Goal: Obtain resource: Download file/media

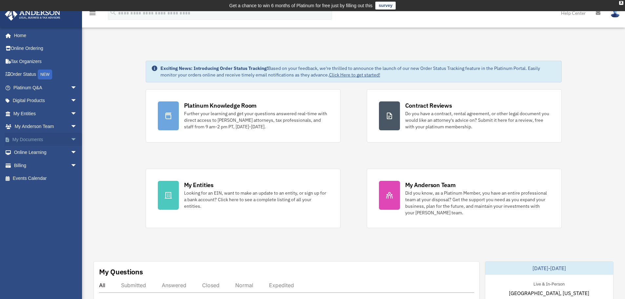
click at [30, 139] on link "My Documents arrow_drop_down" at bounding box center [46, 139] width 82 height 13
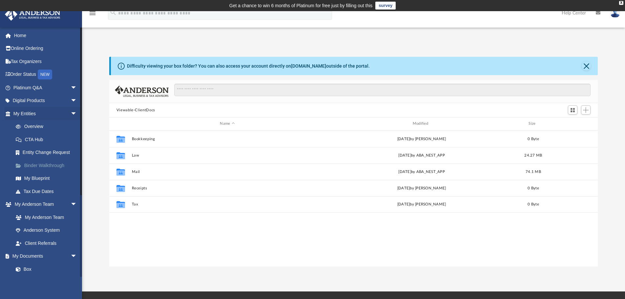
scroll to position [144, 484]
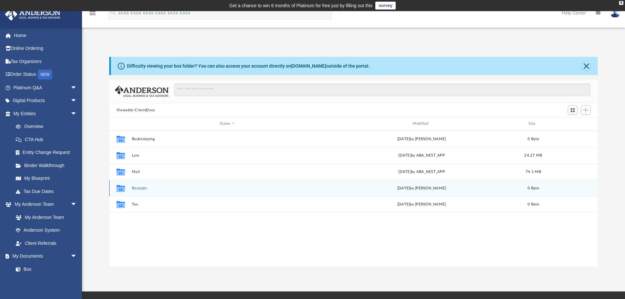
click at [120, 189] on icon "grid" at bounding box center [120, 188] width 9 height 7
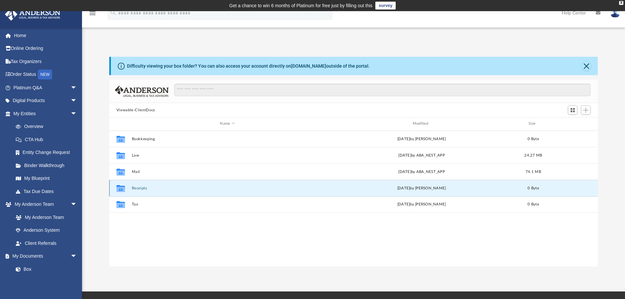
click at [134, 190] on button "Receipts" at bounding box center [227, 188] width 191 height 4
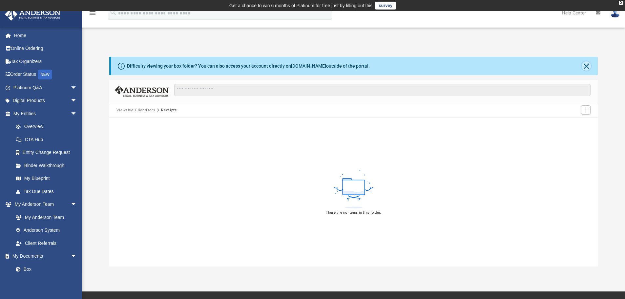
click at [585, 67] on button "Close" at bounding box center [586, 65] width 9 height 9
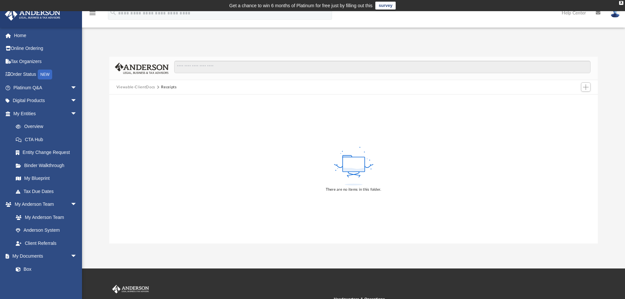
click at [93, 12] on icon "menu" at bounding box center [93, 13] width 8 height 8
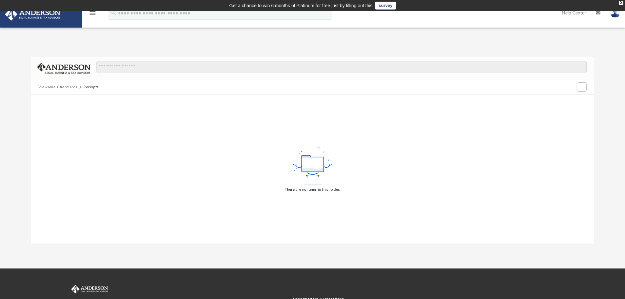
click at [89, 14] on icon "menu" at bounding box center [93, 13] width 8 height 8
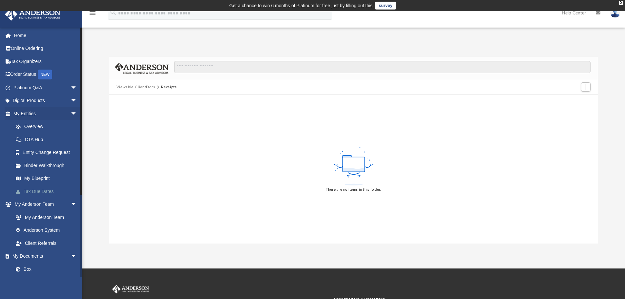
click at [57, 191] on link "Tax Due Dates" at bounding box center [48, 191] width 78 height 13
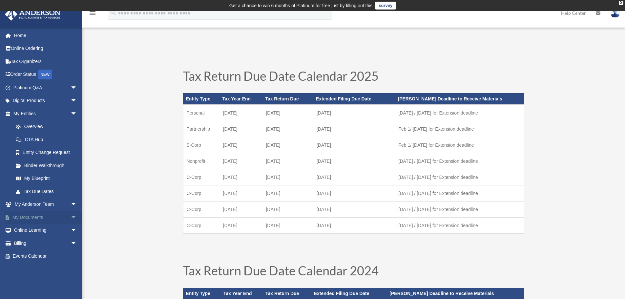
click at [40, 214] on link "My Documents arrow_drop_down" at bounding box center [46, 217] width 82 height 13
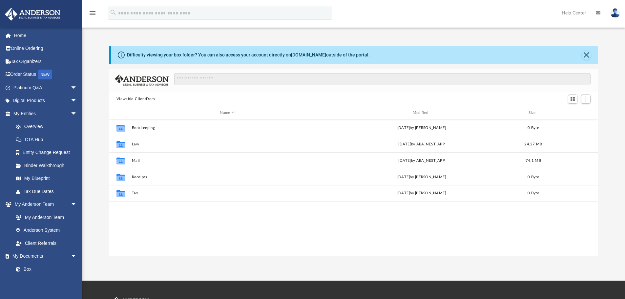
scroll to position [144, 484]
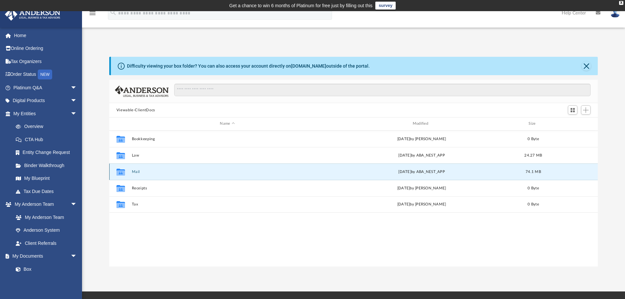
click at [138, 171] on button "Mail" at bounding box center [227, 172] width 191 height 4
click at [139, 172] on button "Mail" at bounding box center [227, 172] width 191 height 4
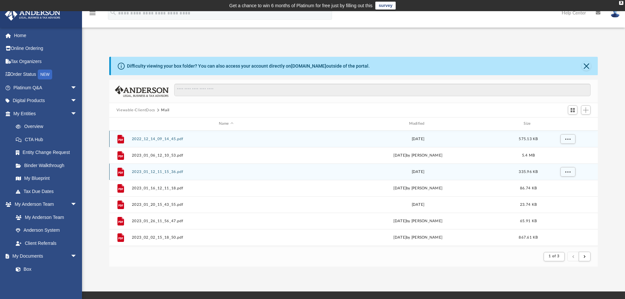
scroll to position [124, 484]
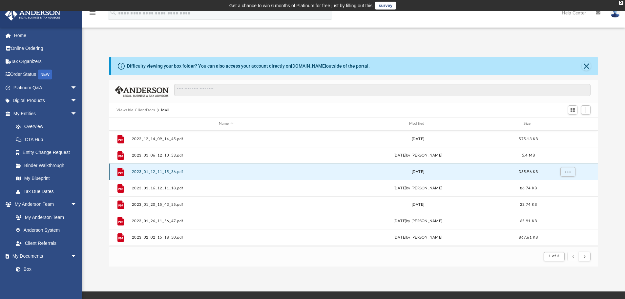
click at [138, 172] on button "2023_01_12_11_15_36.pdf" at bounding box center [226, 172] width 189 height 4
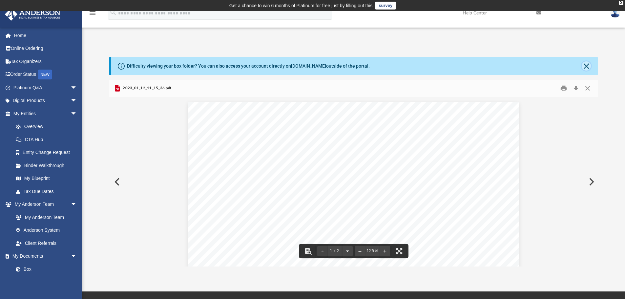
click at [589, 65] on button "Close" at bounding box center [586, 65] width 9 height 9
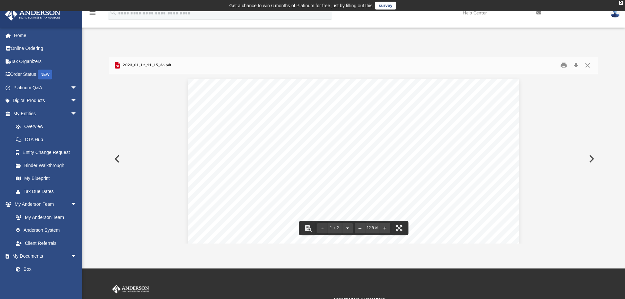
click at [119, 157] on button "Preview" at bounding box center [116, 159] width 14 height 18
click at [588, 63] on button "Close" at bounding box center [588, 65] width 12 height 10
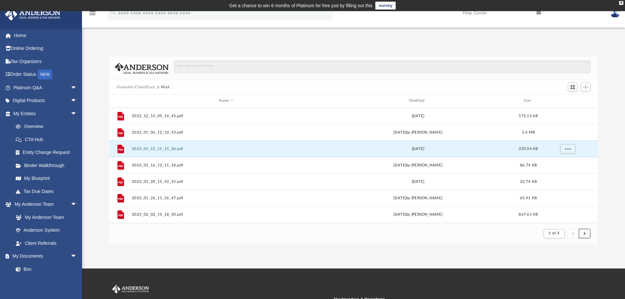
click at [582, 234] on button "submit" at bounding box center [585, 234] width 12 height 10
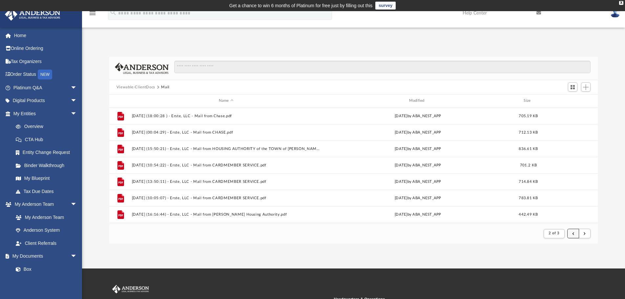
click at [573, 235] on span "submit" at bounding box center [573, 234] width 2 height 4
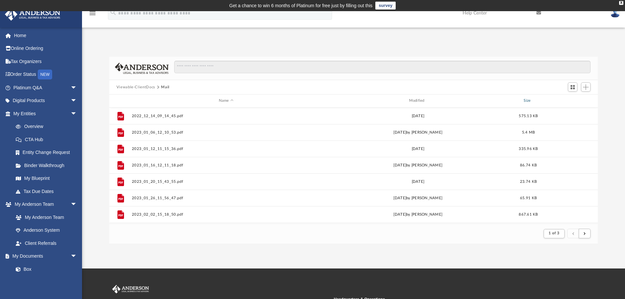
click at [526, 100] on div "Size" at bounding box center [528, 101] width 26 height 6
click at [575, 89] on span "Switch to Grid View" at bounding box center [573, 87] width 6 height 6
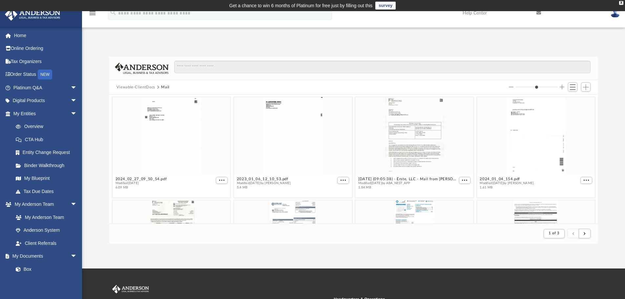
click at [562, 85] on button "Increase column size" at bounding box center [562, 87] width 5 height 5
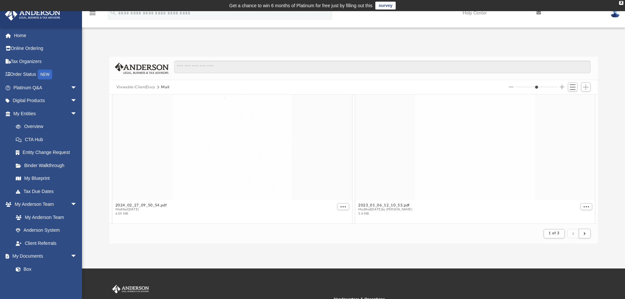
click at [562, 85] on button "Increase column size" at bounding box center [562, 87] width 5 height 5
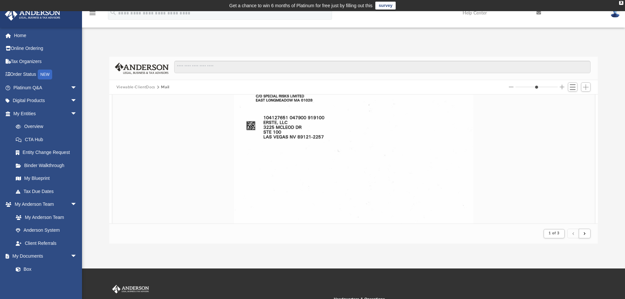
scroll to position [209, 0]
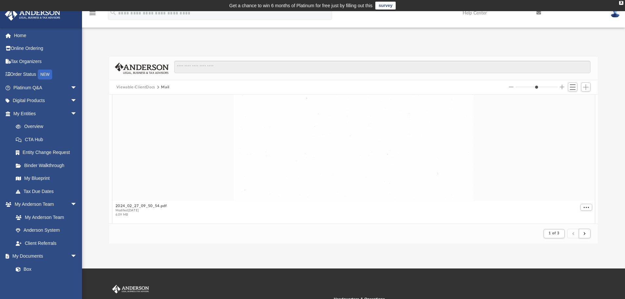
click at [562, 85] on button "Increase column size" at bounding box center [562, 87] width 5 height 5
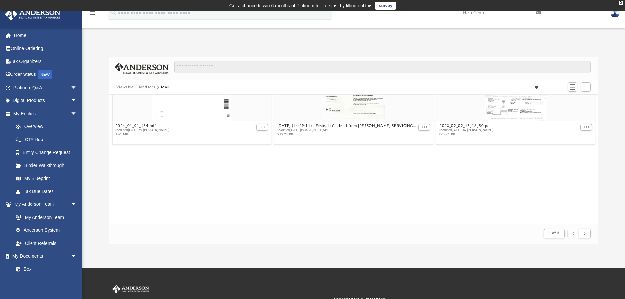
scroll to position [0, 0]
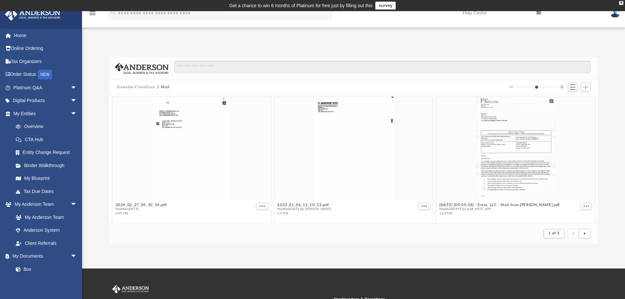
type input "*"
click at [537, 85] on input "Column size" at bounding box center [536, 87] width 42 height 5
click at [574, 88] on span "Switch to List View" at bounding box center [573, 87] width 6 height 6
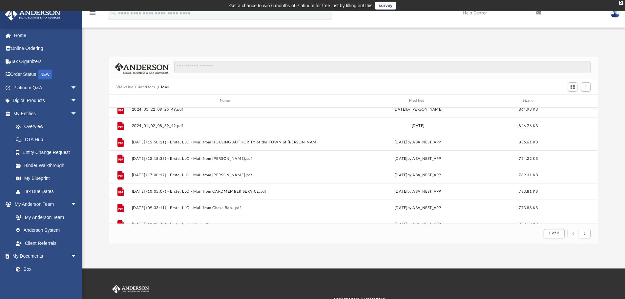
scroll to position [122, 0]
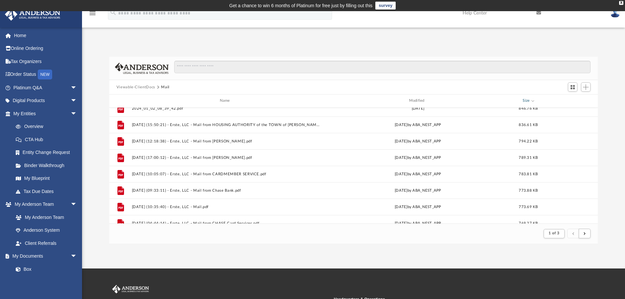
click at [526, 99] on div "Size" at bounding box center [528, 101] width 26 height 6
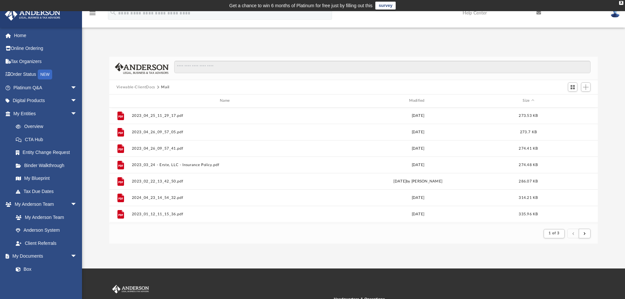
scroll to position [608, 0]
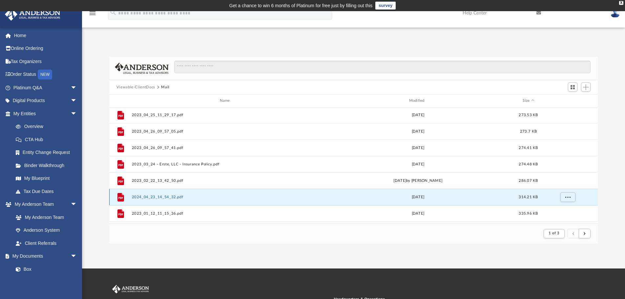
click at [156, 195] on button "2024_04_23_14_54_32.pdf" at bounding box center [226, 197] width 189 height 4
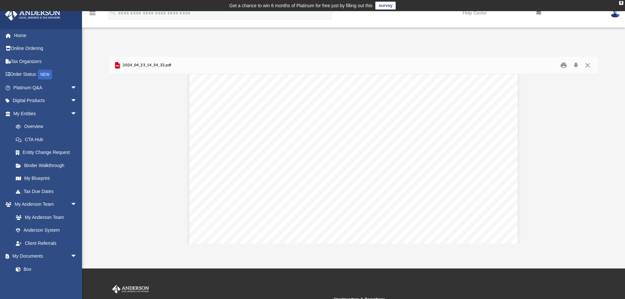
scroll to position [0, 0]
click at [577, 65] on button "Download" at bounding box center [576, 65] width 12 height 10
click at [115, 160] on button "Preview" at bounding box center [116, 159] width 14 height 18
click at [622, 1] on div "X" at bounding box center [621, 3] width 4 height 4
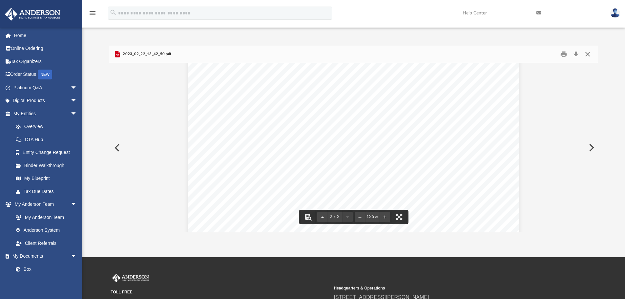
click at [590, 52] on button "Close" at bounding box center [588, 54] width 12 height 10
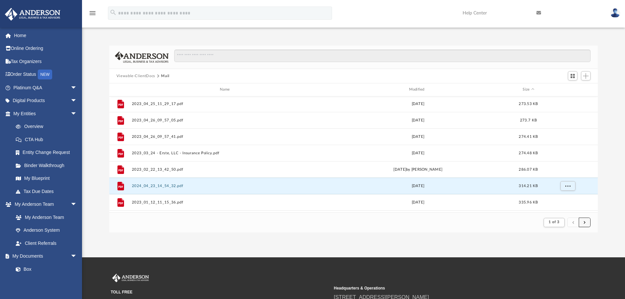
click at [587, 226] on button "submit" at bounding box center [585, 223] width 12 height 10
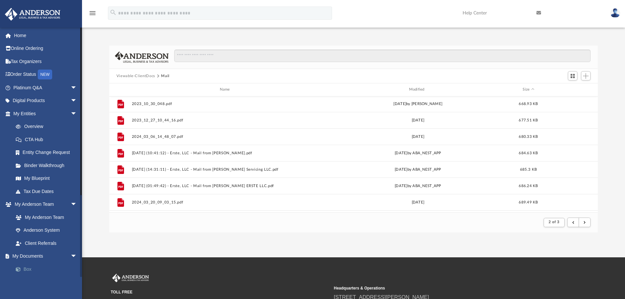
click at [33, 268] on link "Box" at bounding box center [48, 268] width 78 height 13
click at [71, 255] on span "arrow_drop_down" at bounding box center [77, 256] width 13 height 13
click at [71, 255] on span "arrow_drop_up" at bounding box center [77, 256] width 13 height 13
click at [30, 268] on link "Box" at bounding box center [48, 268] width 78 height 13
click at [25, 269] on link "Box" at bounding box center [48, 268] width 78 height 13
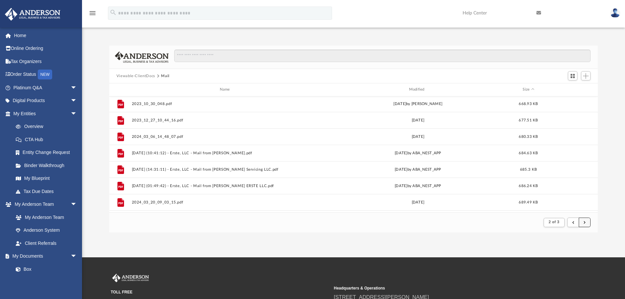
click at [585, 222] on span "submit" at bounding box center [585, 222] width 2 height 4
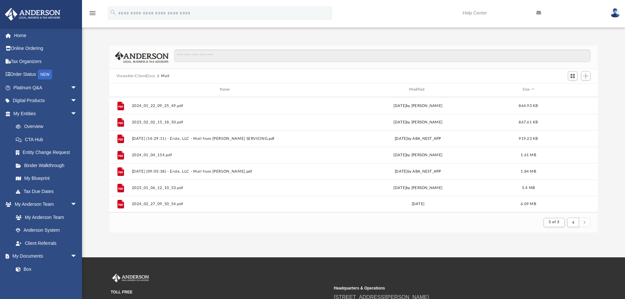
scroll to position [393, 0]
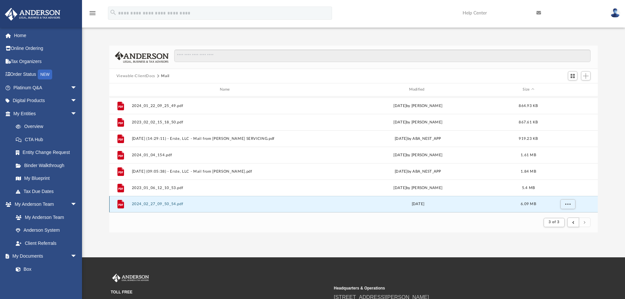
click at [171, 205] on button "2024_02_27_09_50_54.pdf" at bounding box center [226, 204] width 189 height 4
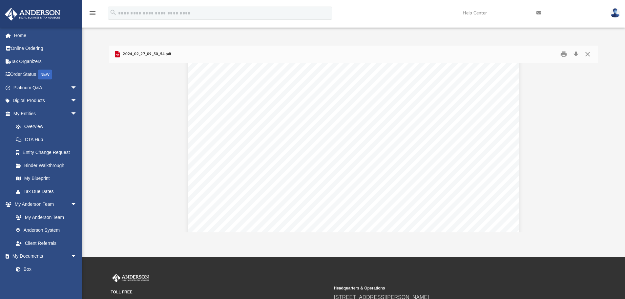
scroll to position [1364, 0]
click at [577, 52] on button "Download" at bounding box center [576, 54] width 12 height 10
click at [116, 148] on button "Preview" at bounding box center [116, 147] width 14 height 18
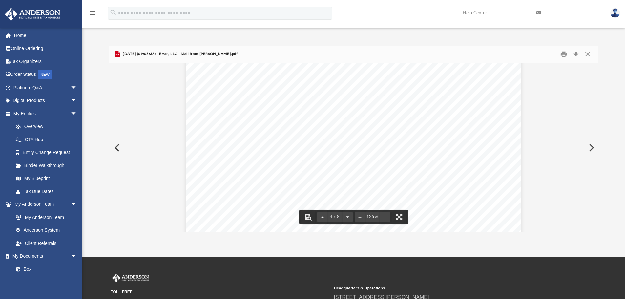
click at [117, 147] on button "Preview" at bounding box center [116, 147] width 14 height 18
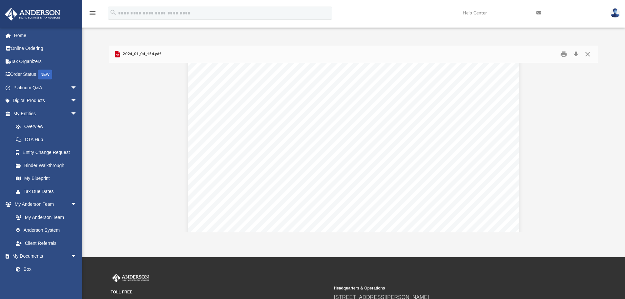
scroll to position [2269, 0]
click at [575, 50] on button "Download" at bounding box center [576, 54] width 12 height 10
click at [118, 147] on button "Preview" at bounding box center [116, 147] width 14 height 18
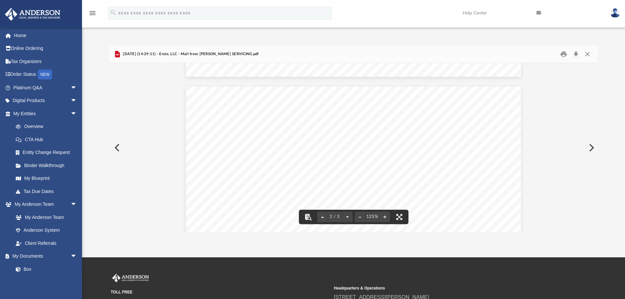
click at [117, 147] on button "Preview" at bounding box center [116, 147] width 14 height 18
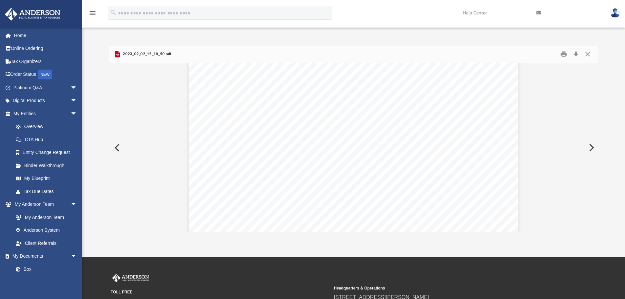
click at [117, 147] on button "Preview" at bounding box center [116, 147] width 14 height 18
click at [116, 142] on button "Preview" at bounding box center [116, 147] width 14 height 18
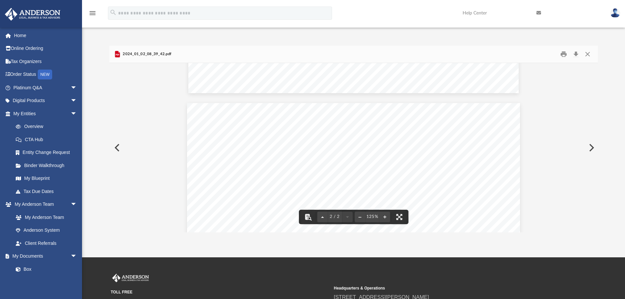
click at [119, 148] on button "Preview" at bounding box center [116, 147] width 14 height 18
click at [113, 147] on button "Preview" at bounding box center [116, 147] width 14 height 18
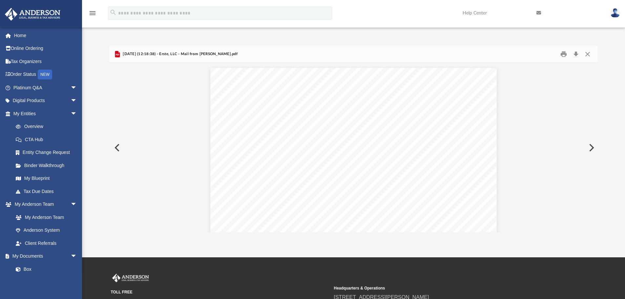
click at [113, 147] on button "Preview" at bounding box center [116, 147] width 14 height 18
click at [117, 149] on button "Preview" at bounding box center [116, 147] width 14 height 18
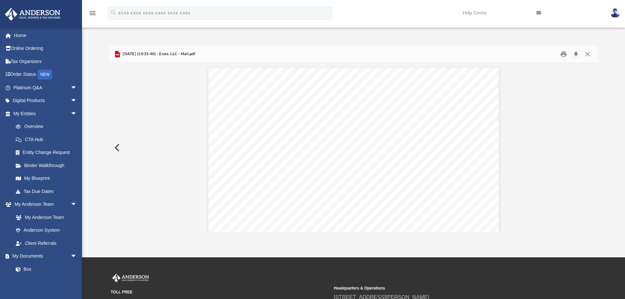
click at [117, 149] on button "Preview" at bounding box center [116, 147] width 14 height 18
click at [592, 147] on button "Preview" at bounding box center [591, 147] width 14 height 18
click at [120, 146] on button "Preview" at bounding box center [116, 147] width 14 height 18
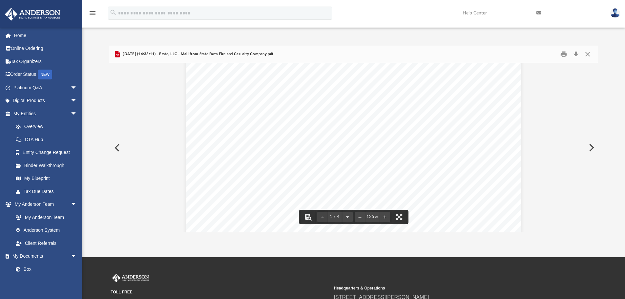
click at [120, 149] on button "Preview" at bounding box center [116, 147] width 14 height 18
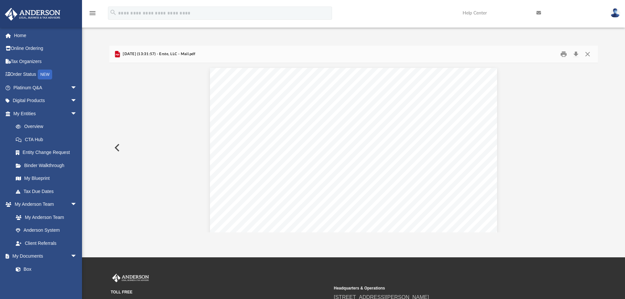
click at [120, 149] on button "Preview" at bounding box center [116, 147] width 14 height 18
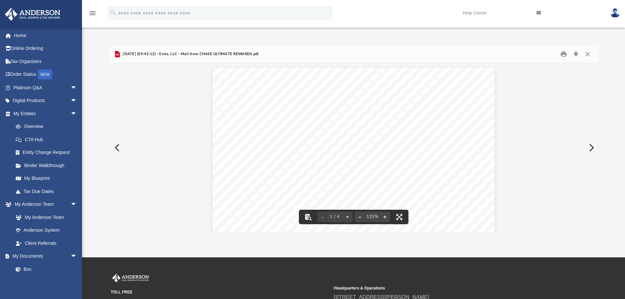
click at [115, 146] on button "Preview" at bounding box center [116, 147] width 14 height 18
click at [576, 52] on button "Download" at bounding box center [576, 54] width 12 height 10
click at [619, 97] on div "Difficulty viewing your box folder? You can also access your account directly o…" at bounding box center [353, 139] width 543 height 187
click at [575, 53] on button "Download" at bounding box center [576, 54] width 12 height 10
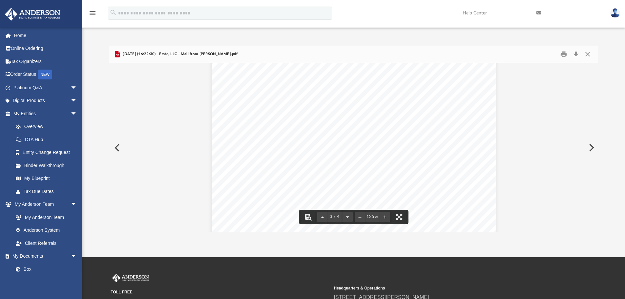
click at [116, 147] on button "Preview" at bounding box center [116, 147] width 14 height 18
click at [574, 53] on button "Download" at bounding box center [576, 54] width 12 height 10
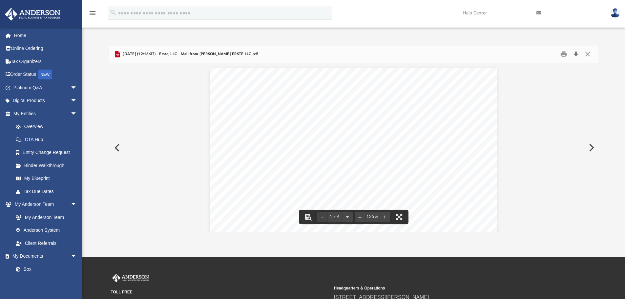
click at [575, 54] on button "Download" at bounding box center [576, 54] width 12 height 10
click at [117, 148] on button "Preview" at bounding box center [116, 147] width 14 height 18
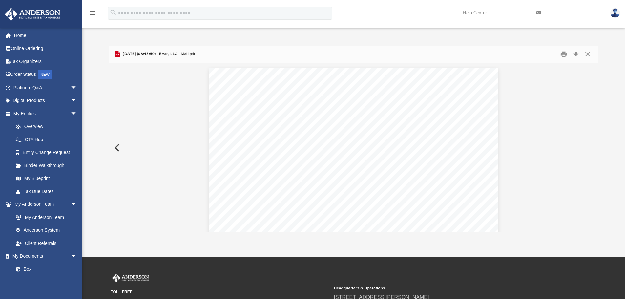
click at [117, 148] on button "Preview" at bounding box center [116, 147] width 14 height 18
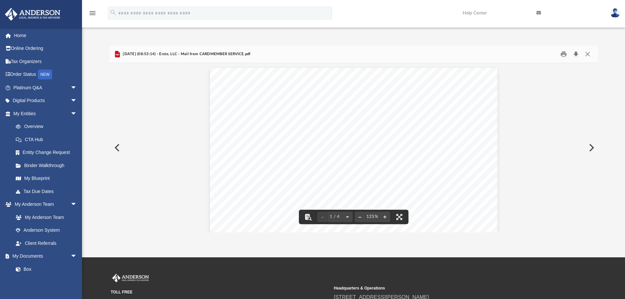
click at [578, 52] on button "Download" at bounding box center [576, 54] width 12 height 10
click at [115, 149] on button "Preview" at bounding box center [116, 147] width 14 height 18
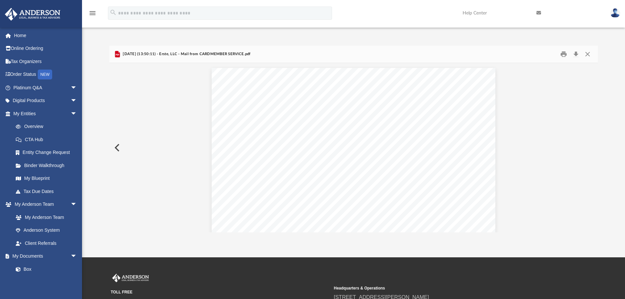
click at [115, 149] on button "Preview" at bounding box center [116, 147] width 14 height 18
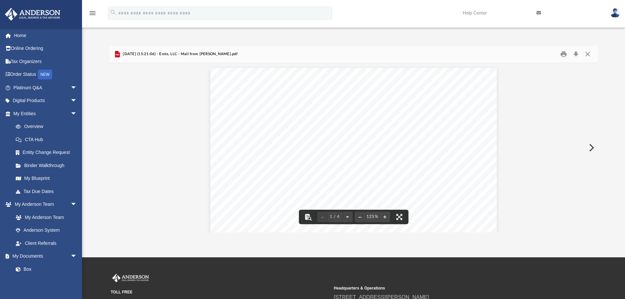
click at [590, 51] on button "Close" at bounding box center [588, 54] width 12 height 10
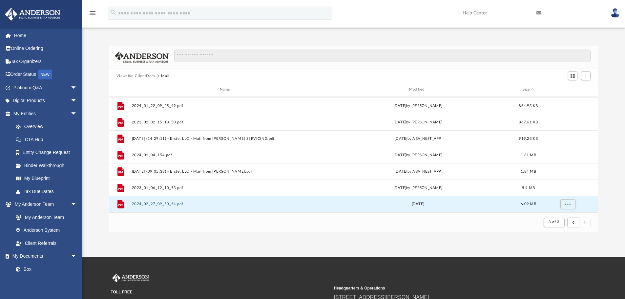
click at [141, 74] on button "Viewable-ClientDocs" at bounding box center [135, 76] width 39 height 6
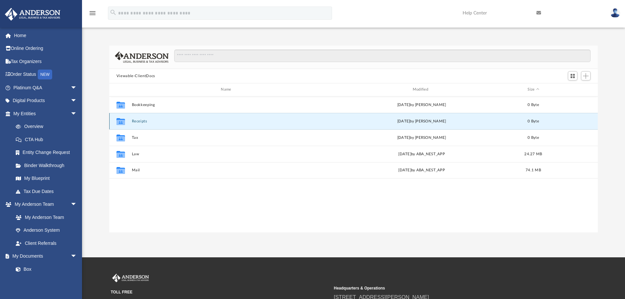
click at [136, 121] on button "Receipts" at bounding box center [227, 121] width 191 height 4
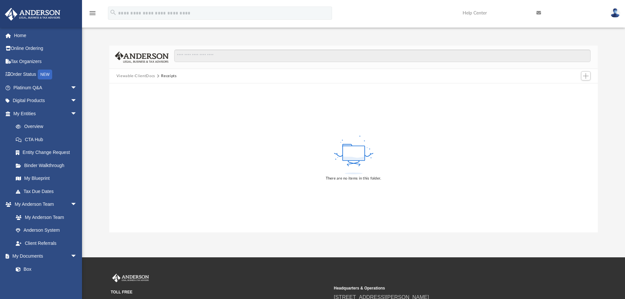
click at [140, 75] on button "Viewable-ClientDocs" at bounding box center [135, 76] width 39 height 6
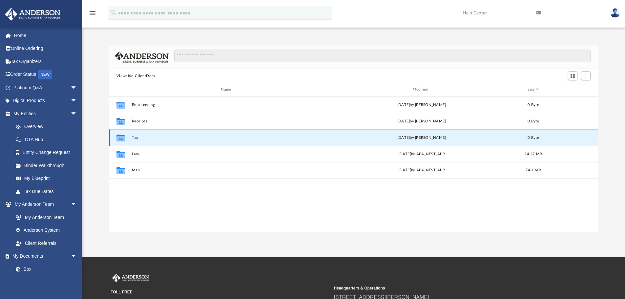
click at [134, 140] on button "Tax" at bounding box center [227, 138] width 191 height 4
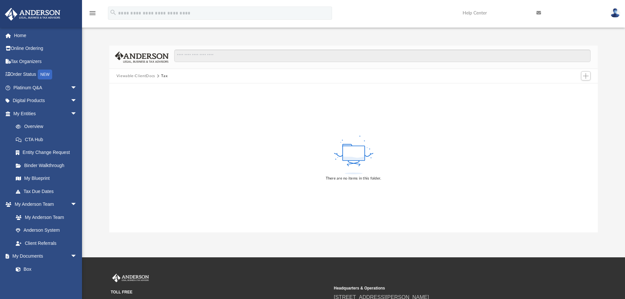
click at [144, 74] on button "Viewable-ClientDocs" at bounding box center [135, 76] width 39 height 6
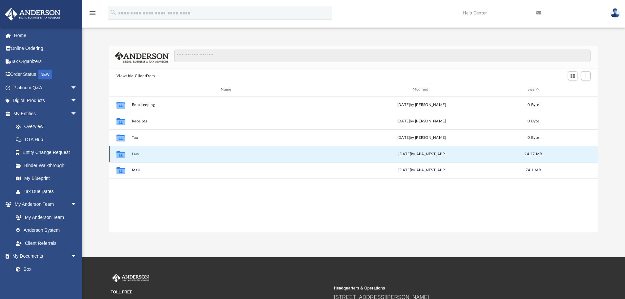
click at [134, 154] on button "Law" at bounding box center [227, 154] width 191 height 4
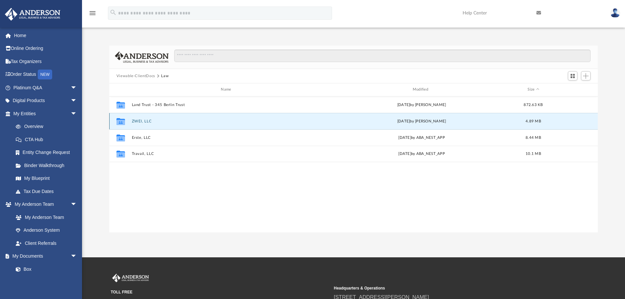
click at [141, 122] on button "ZWEI, LLC" at bounding box center [227, 121] width 191 height 4
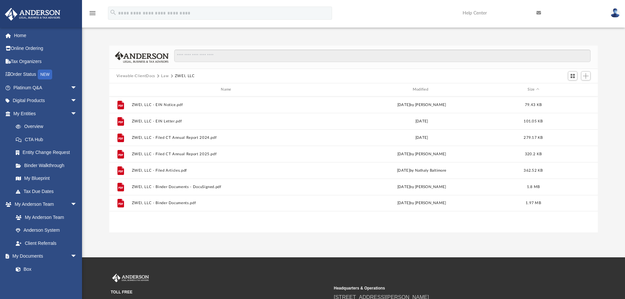
click at [143, 75] on button "Viewable-ClientDocs" at bounding box center [135, 76] width 39 height 6
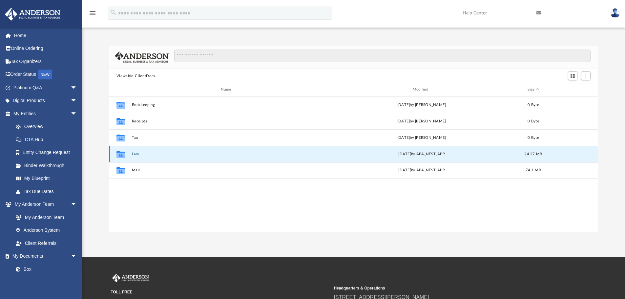
click at [136, 152] on button "Law" at bounding box center [227, 154] width 191 height 4
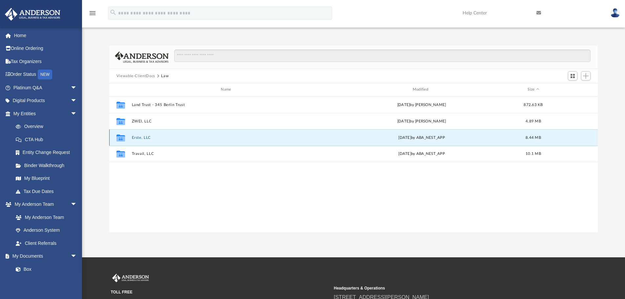
click at [140, 138] on button "Erste, LLC" at bounding box center [227, 138] width 191 height 4
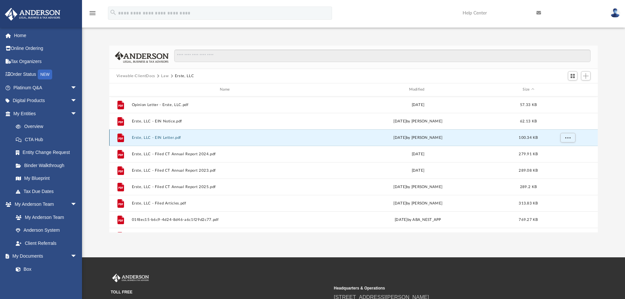
click at [163, 136] on button "Erste, LLC - EIN Letter.pdf" at bounding box center [226, 138] width 189 height 4
